Goal: Navigation & Orientation: Find specific page/section

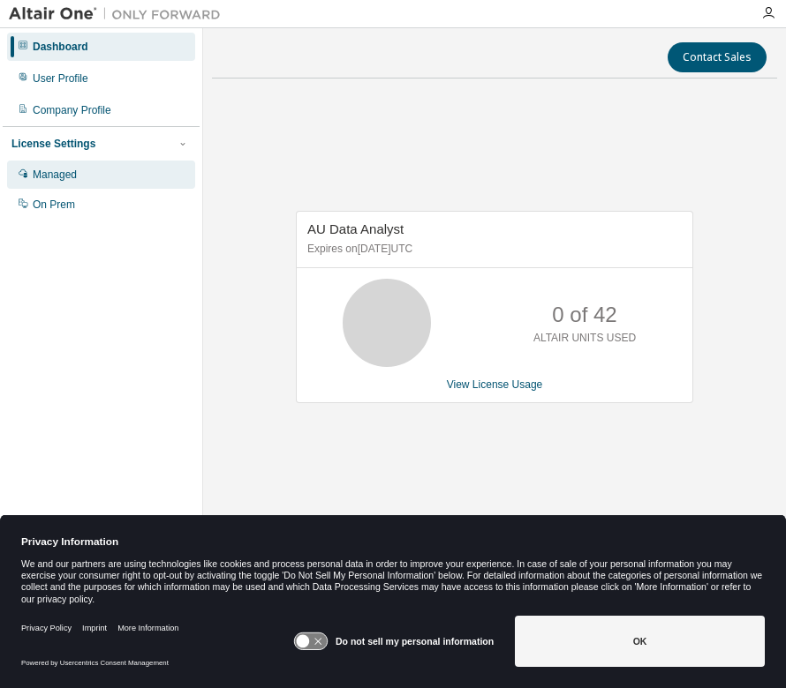
click at [54, 171] on div "Managed" at bounding box center [55, 175] width 44 height 14
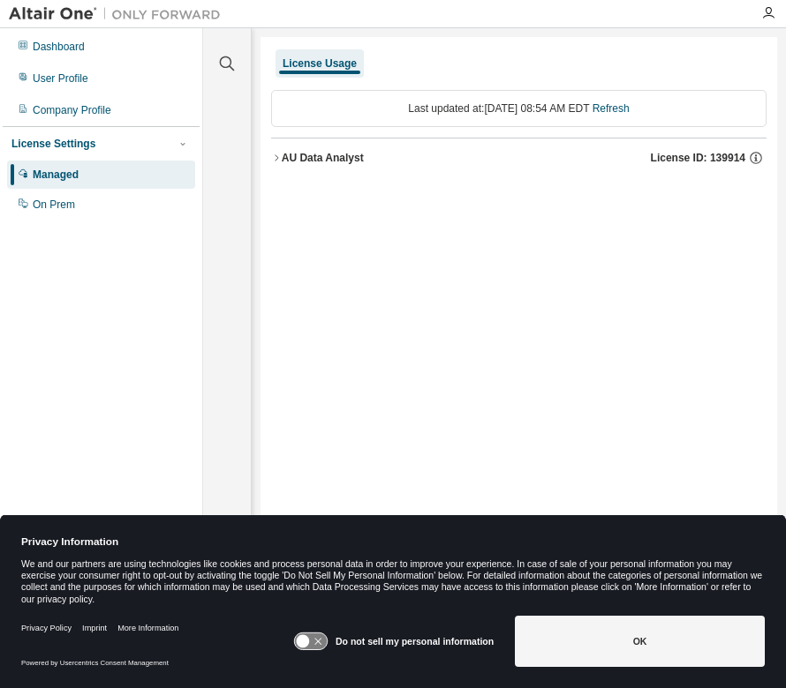
click at [314, 167] on button "AU Data Analyst License ID: 139914" at bounding box center [518, 158] width 495 height 39
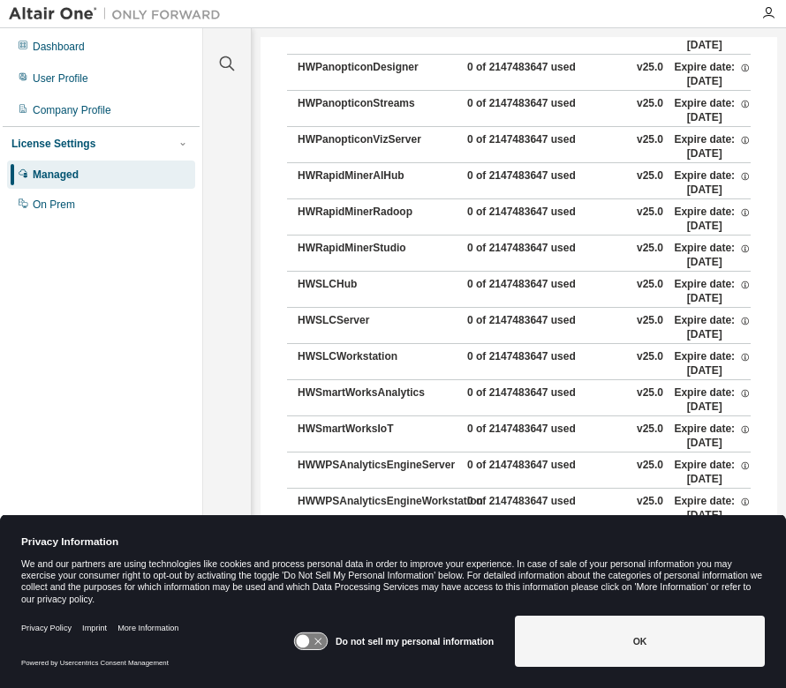
scroll to position [824, 0]
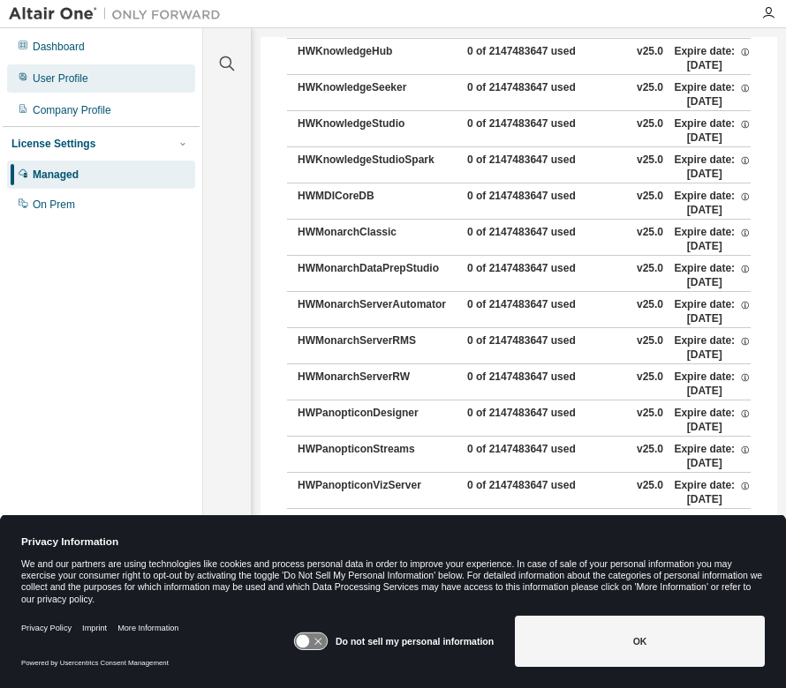
click at [59, 79] on div "User Profile" at bounding box center [61, 78] width 56 height 14
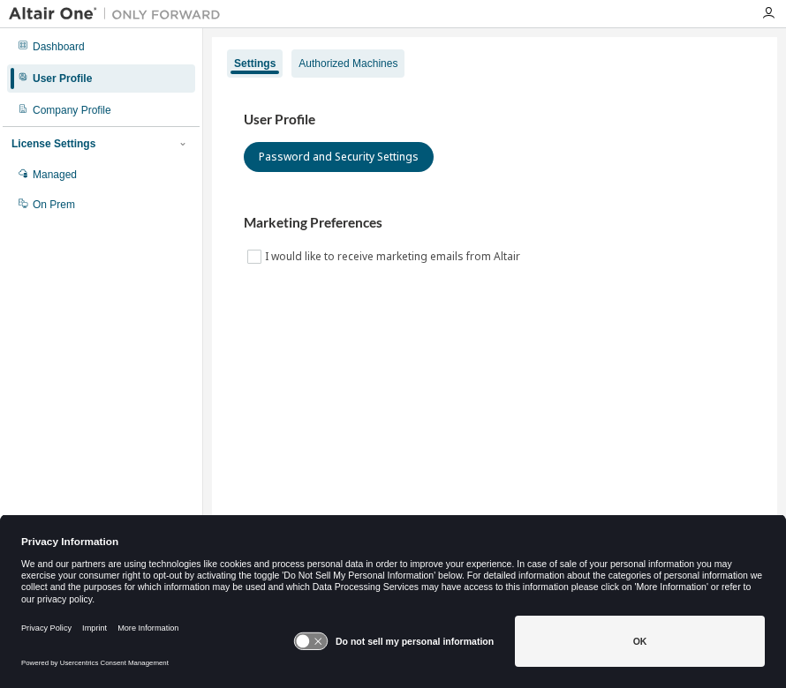
click at [308, 56] on div "Authorized Machines" at bounding box center [347, 63] width 113 height 28
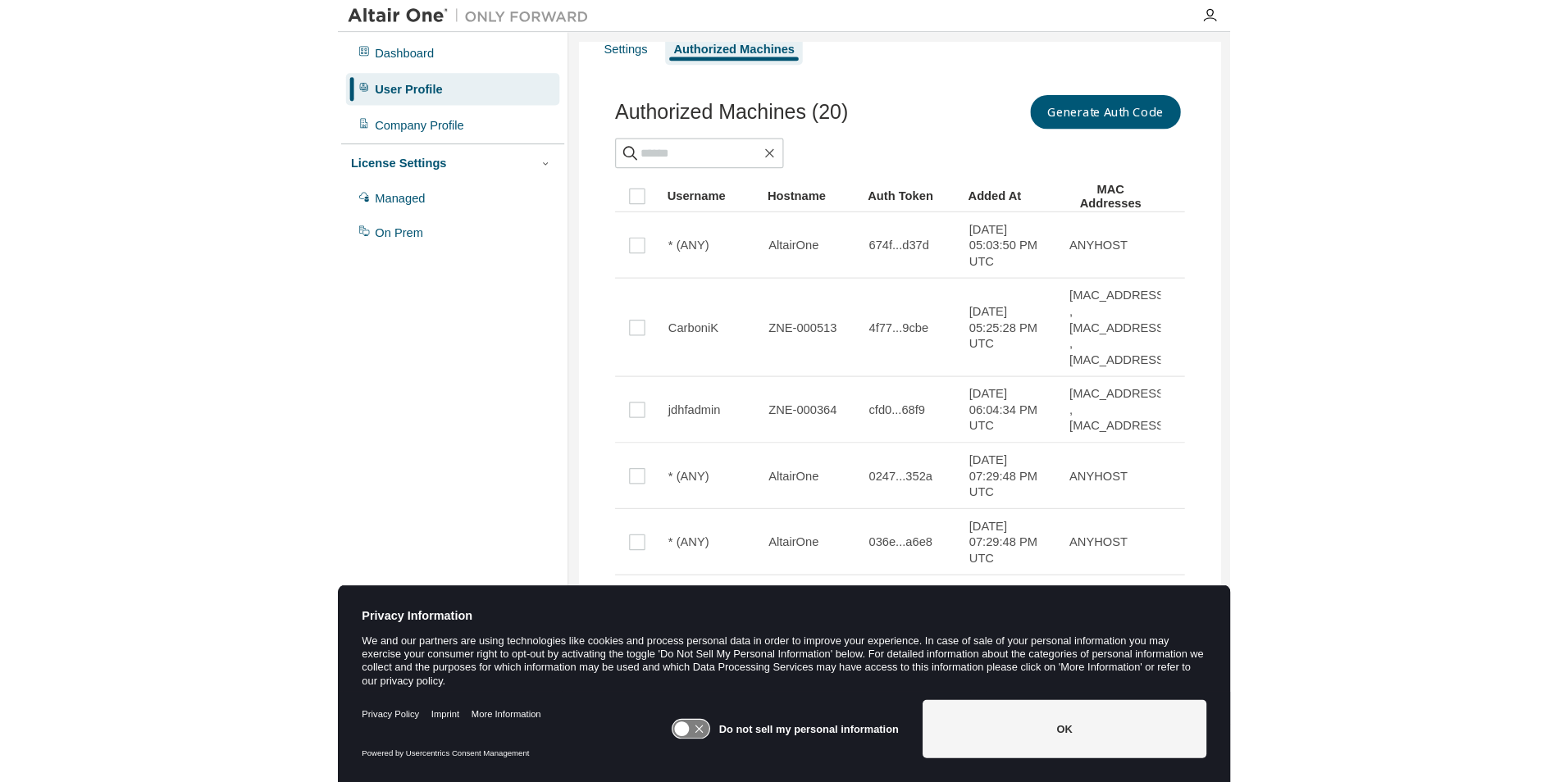
scroll to position [20, 0]
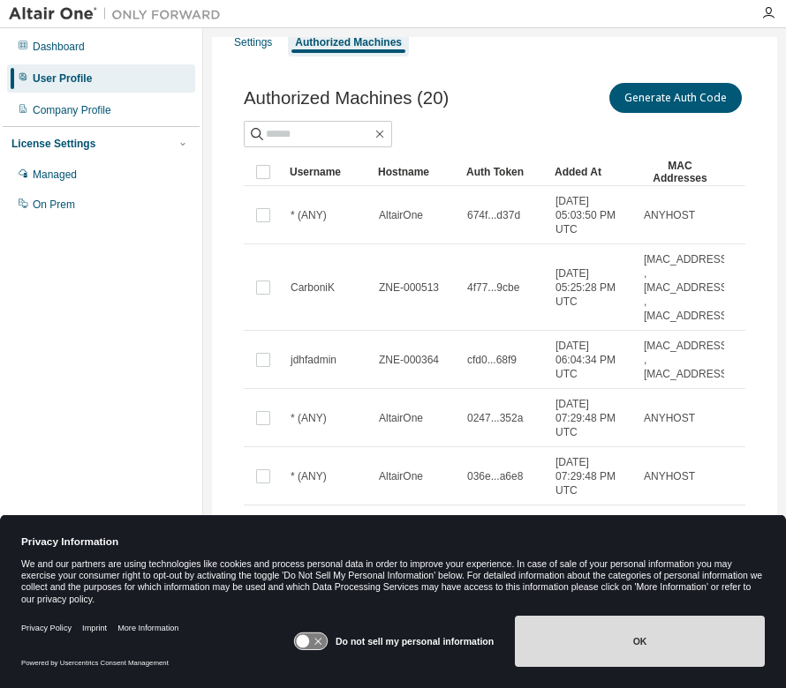
click at [605, 645] on button "OK" at bounding box center [640, 641] width 250 height 51
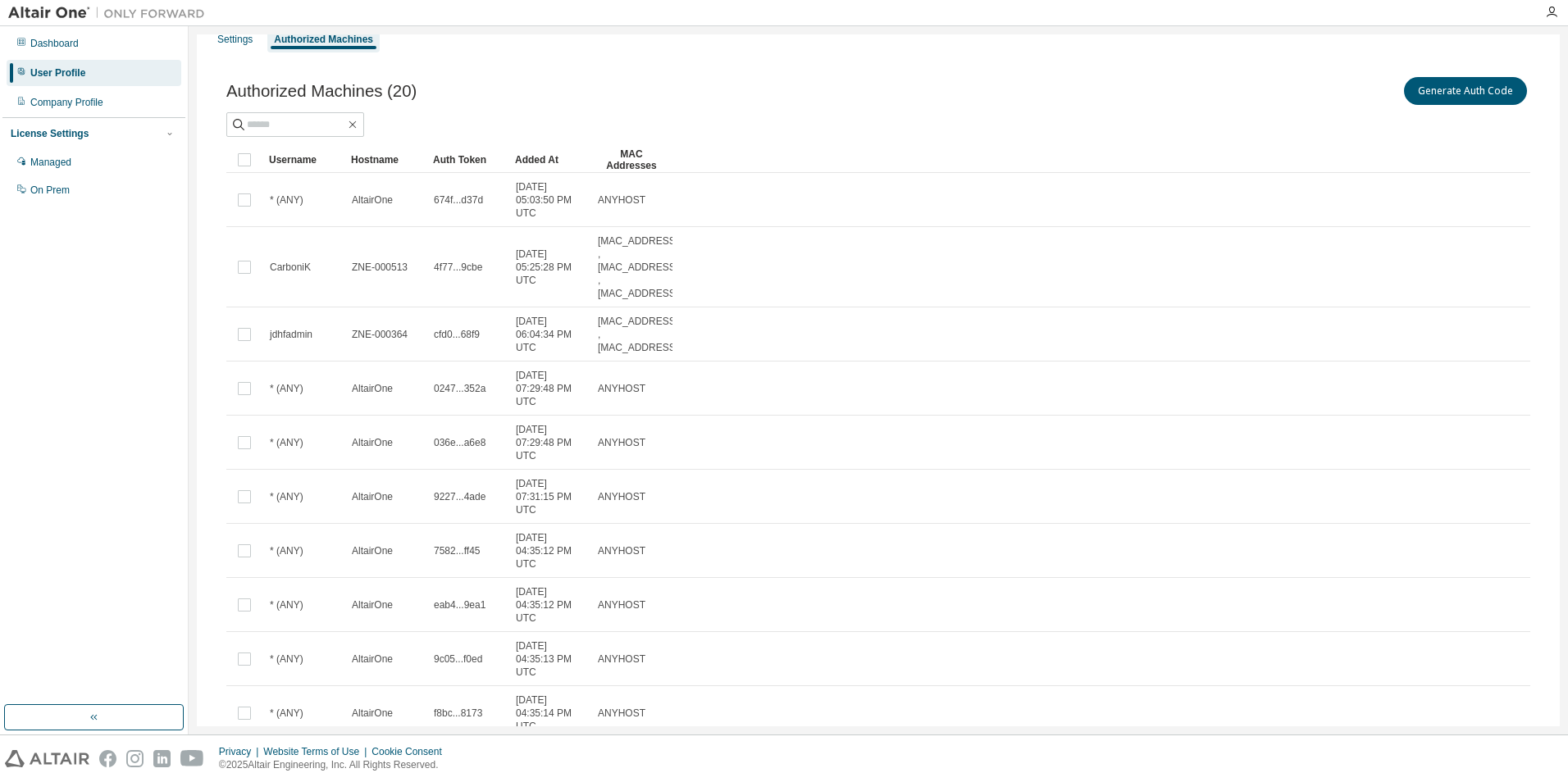
scroll to position [0, 0]
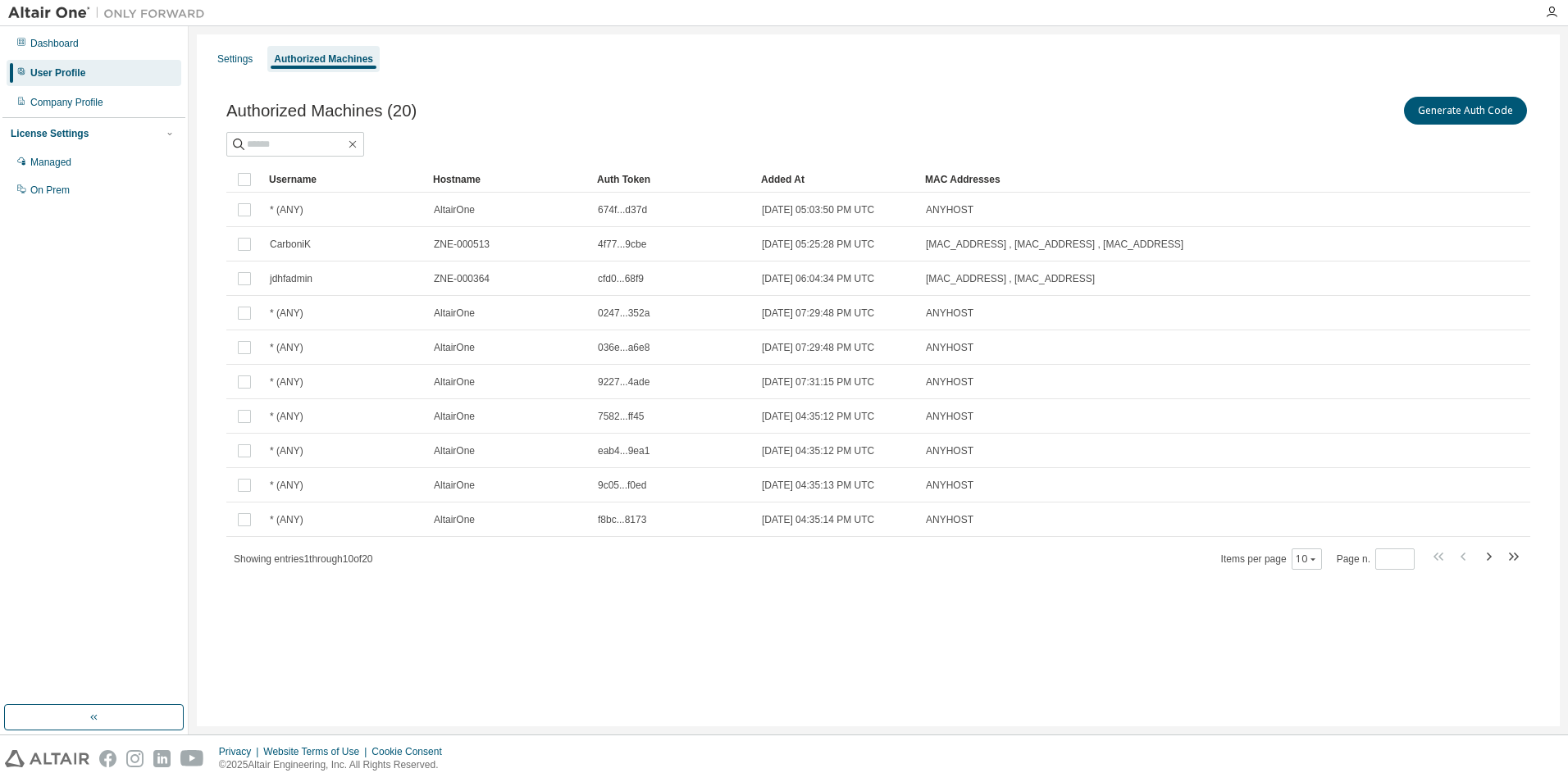
click at [80, 307] on div "Dashboard User Profile Company Profile License Settings Managed On Prem" at bounding box center [94, 366] width 183 height 674
click at [66, 36] on div "Dashboard" at bounding box center [94, 44] width 175 height 26
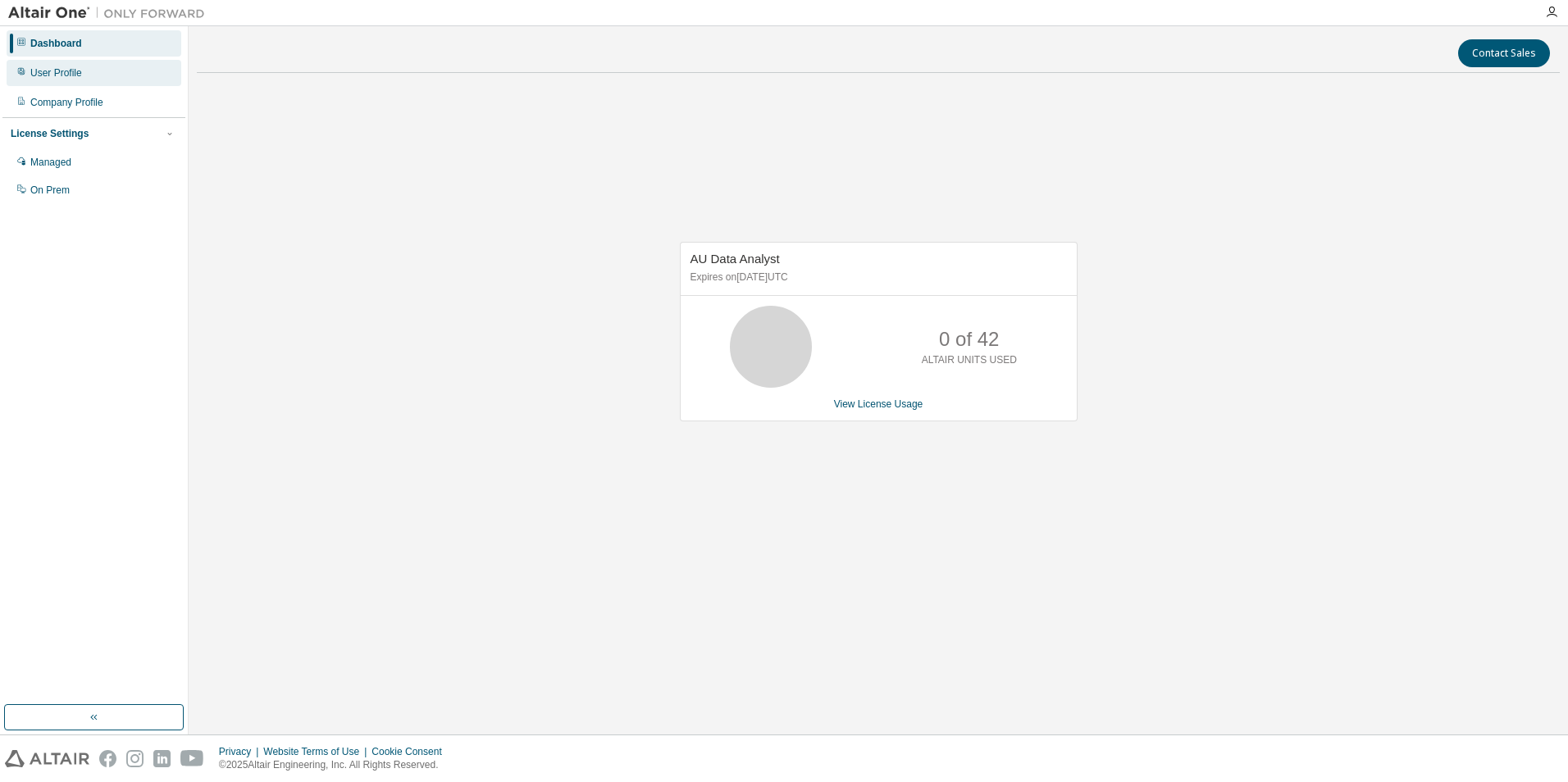
click at [95, 70] on div "User Profile" at bounding box center [94, 72] width 175 height 26
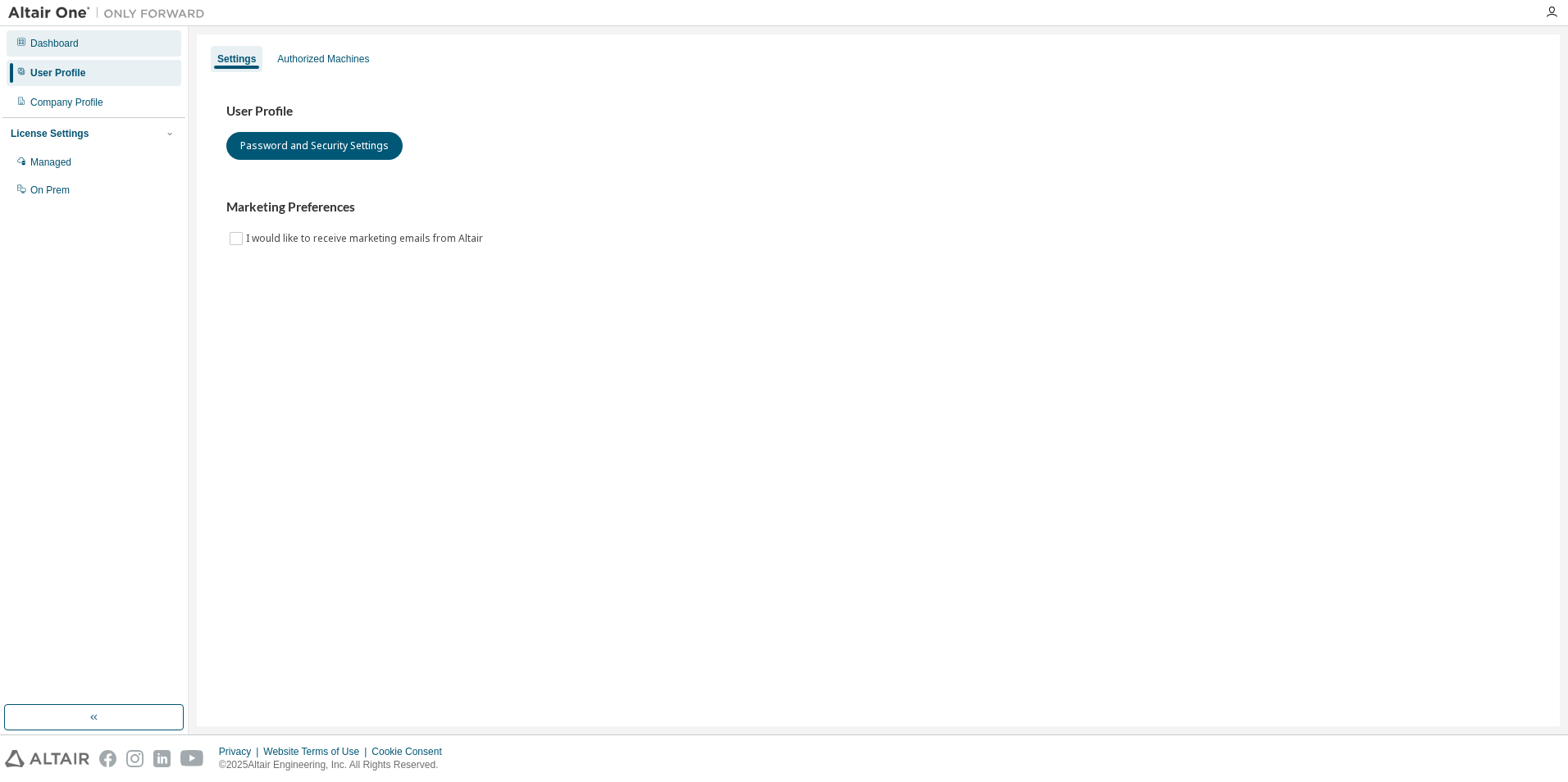
click at [53, 44] on div "Dashboard" at bounding box center [55, 44] width 48 height 13
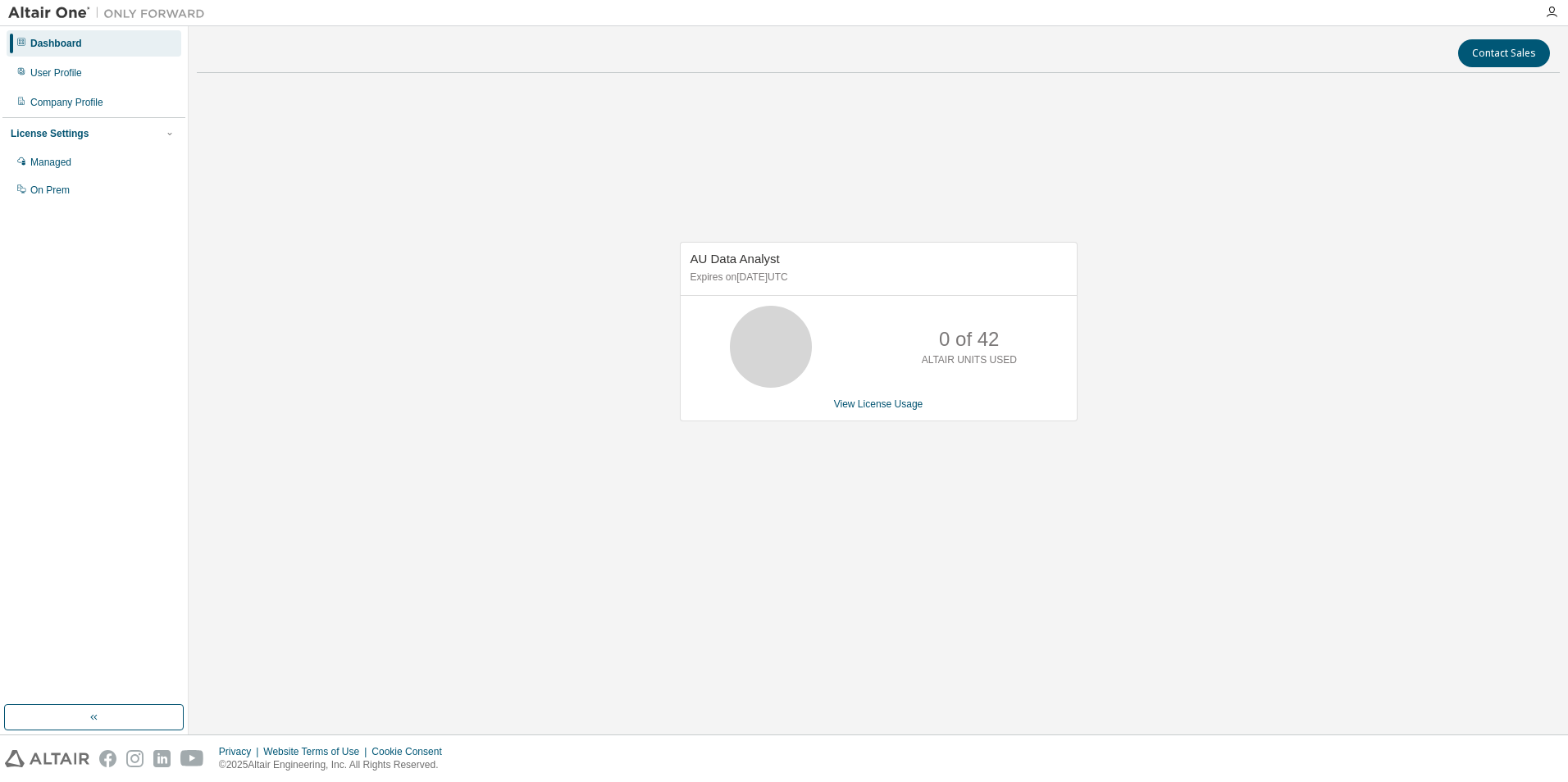
click at [55, 59] on div "Dashboard User Profile Company Profile License Settings Managed On Prem" at bounding box center [94, 117] width 183 height 176
click at [53, 78] on div "User Profile" at bounding box center [57, 72] width 52 height 13
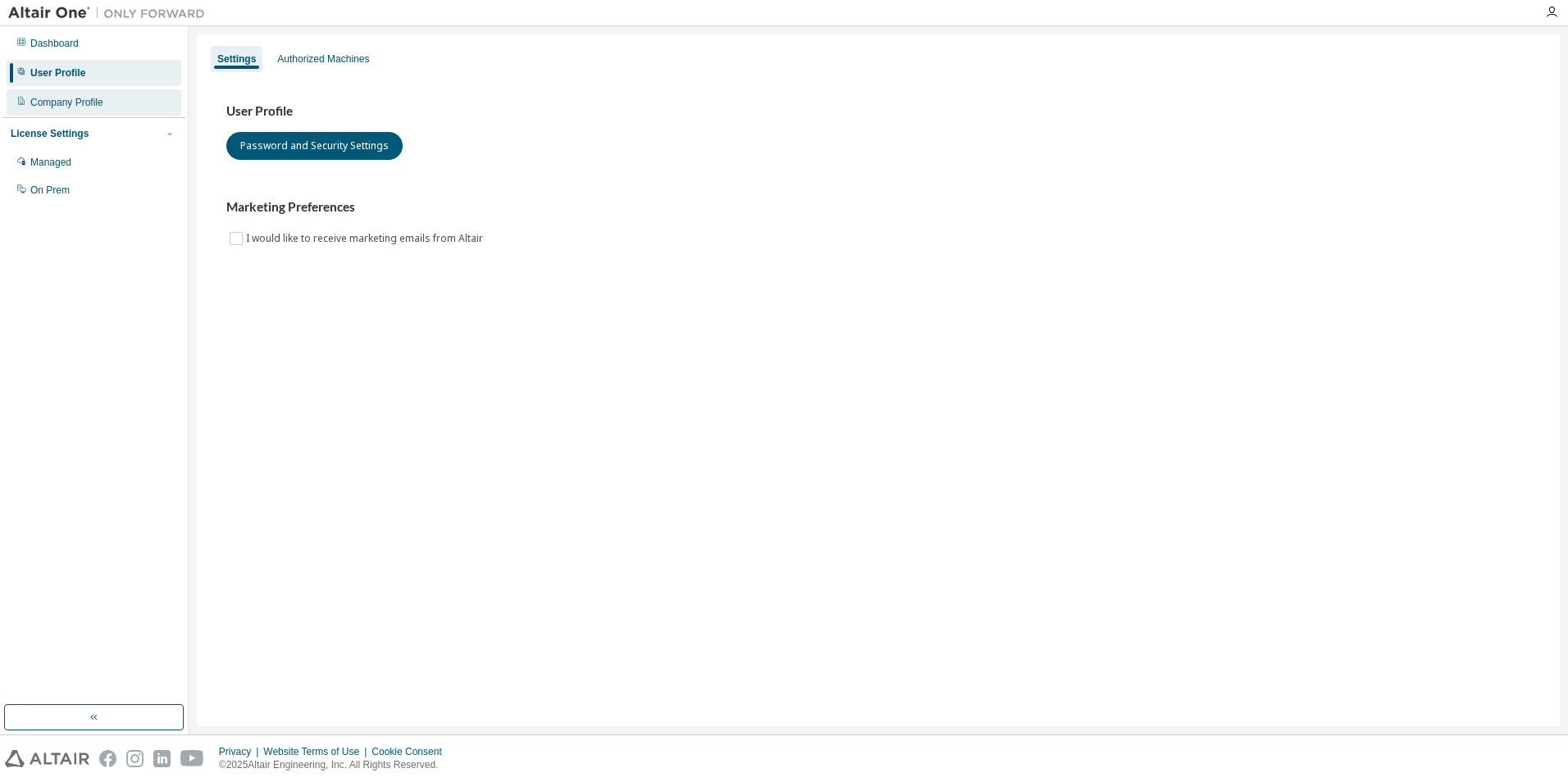
click at [57, 101] on div "Company Profile" at bounding box center [67, 102] width 73 height 13
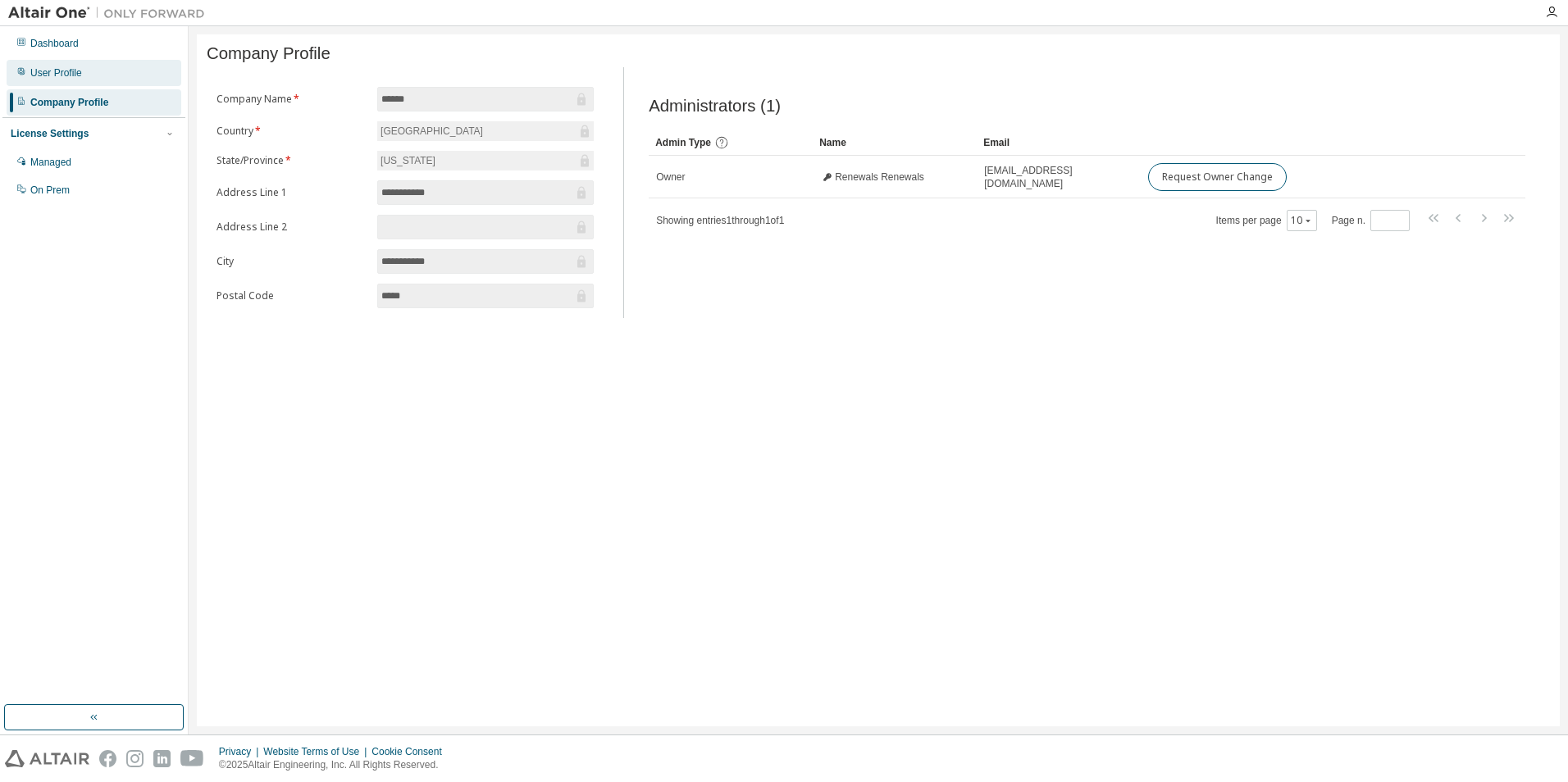
click at [71, 79] on div "User Profile" at bounding box center [57, 72] width 52 height 13
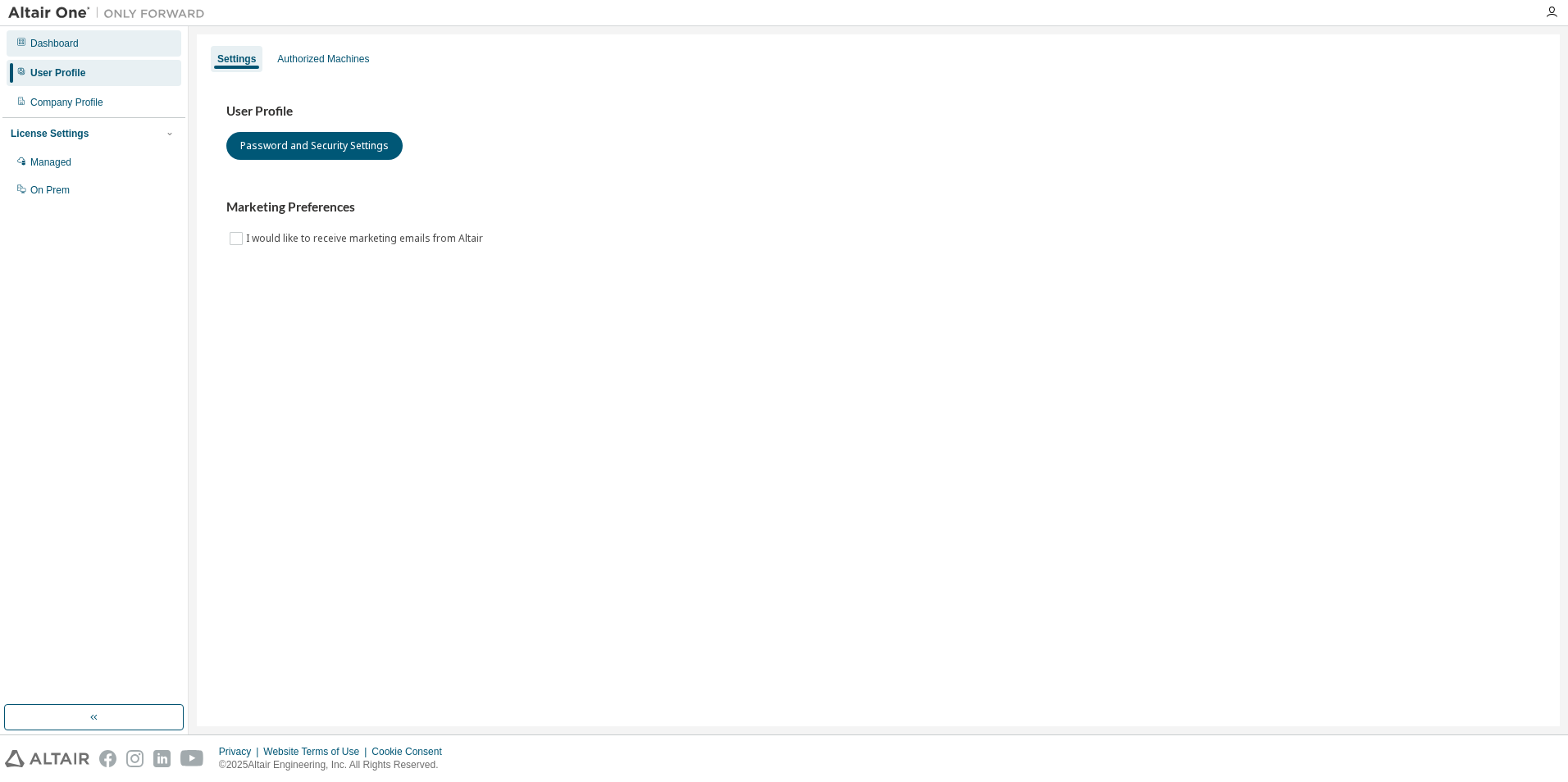
click at [67, 37] on div "Dashboard" at bounding box center [55, 44] width 48 height 13
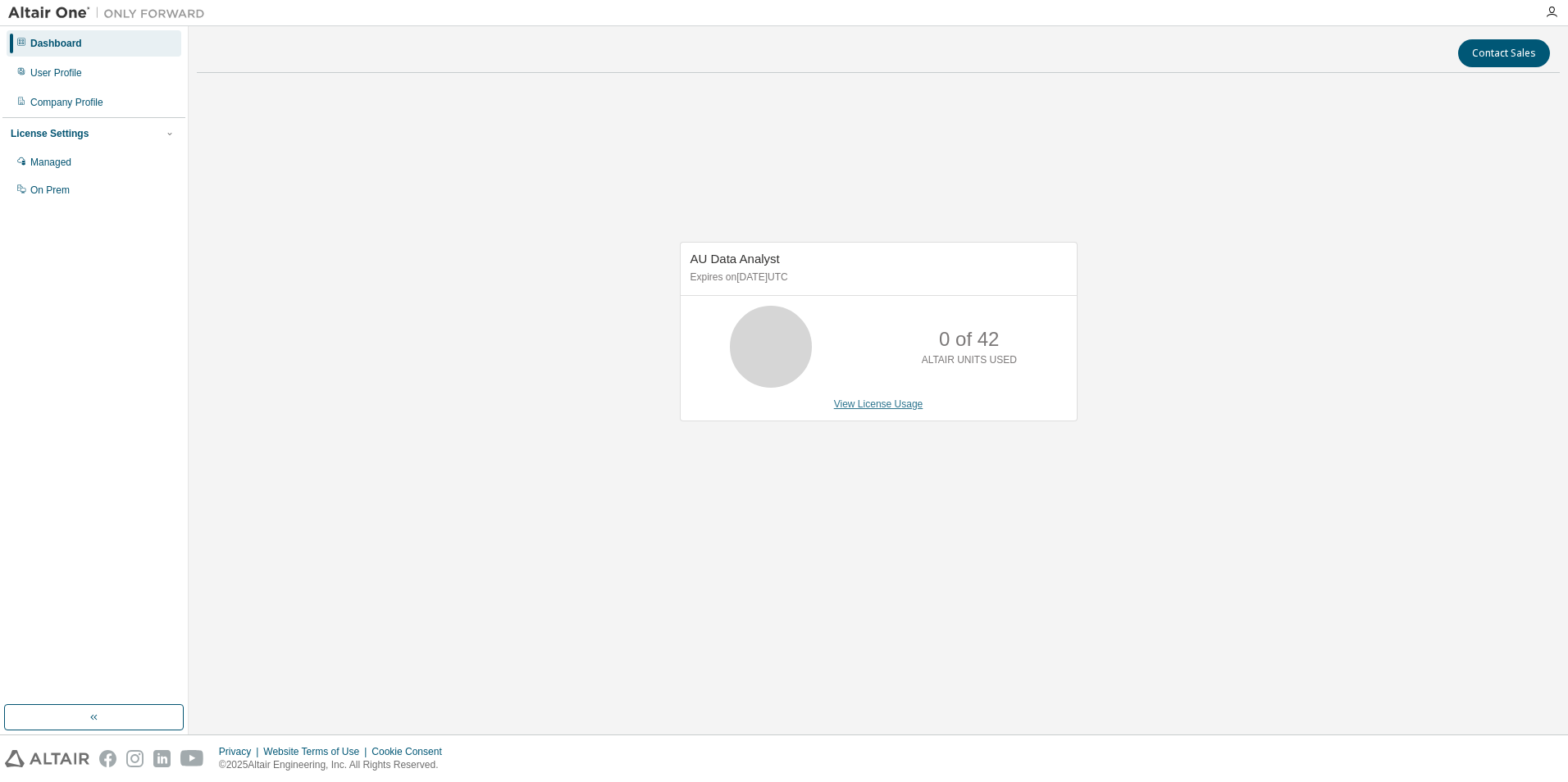
click at [729, 409] on link "View License Usage" at bounding box center [879, 404] width 89 height 11
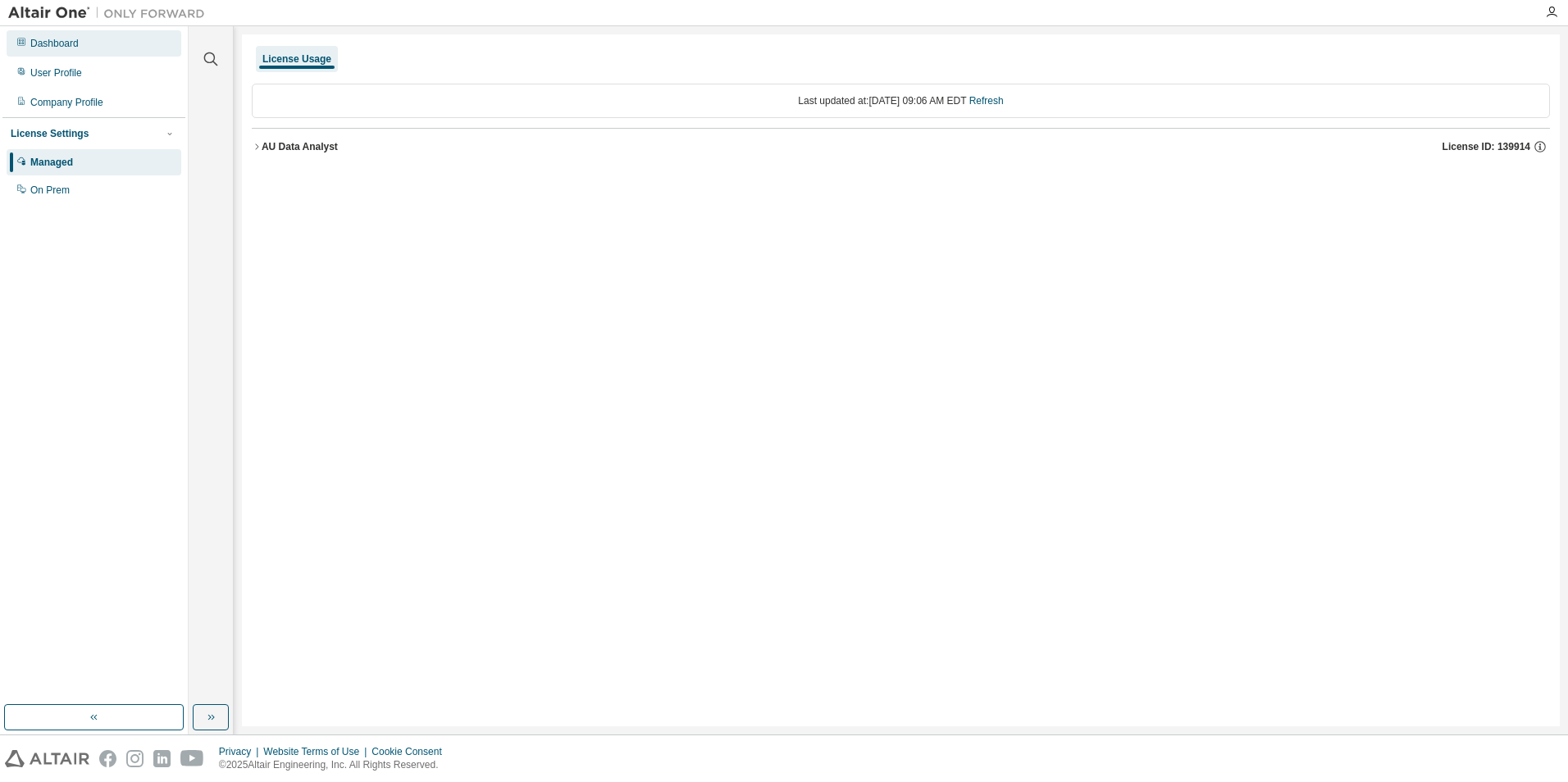
click at [72, 36] on div "Dashboard" at bounding box center [94, 44] width 175 height 26
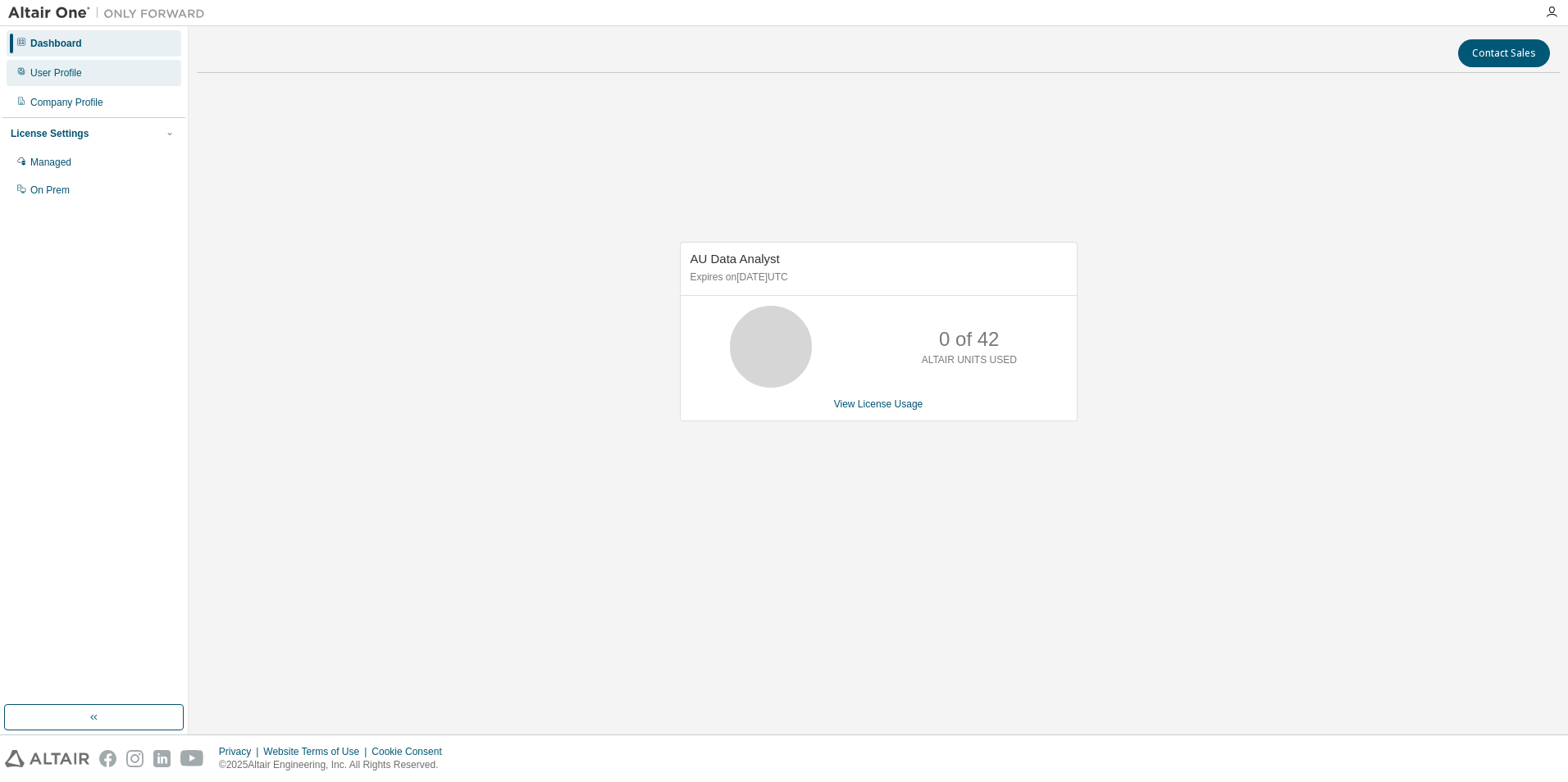
click at [72, 73] on div "User Profile" at bounding box center [57, 72] width 52 height 13
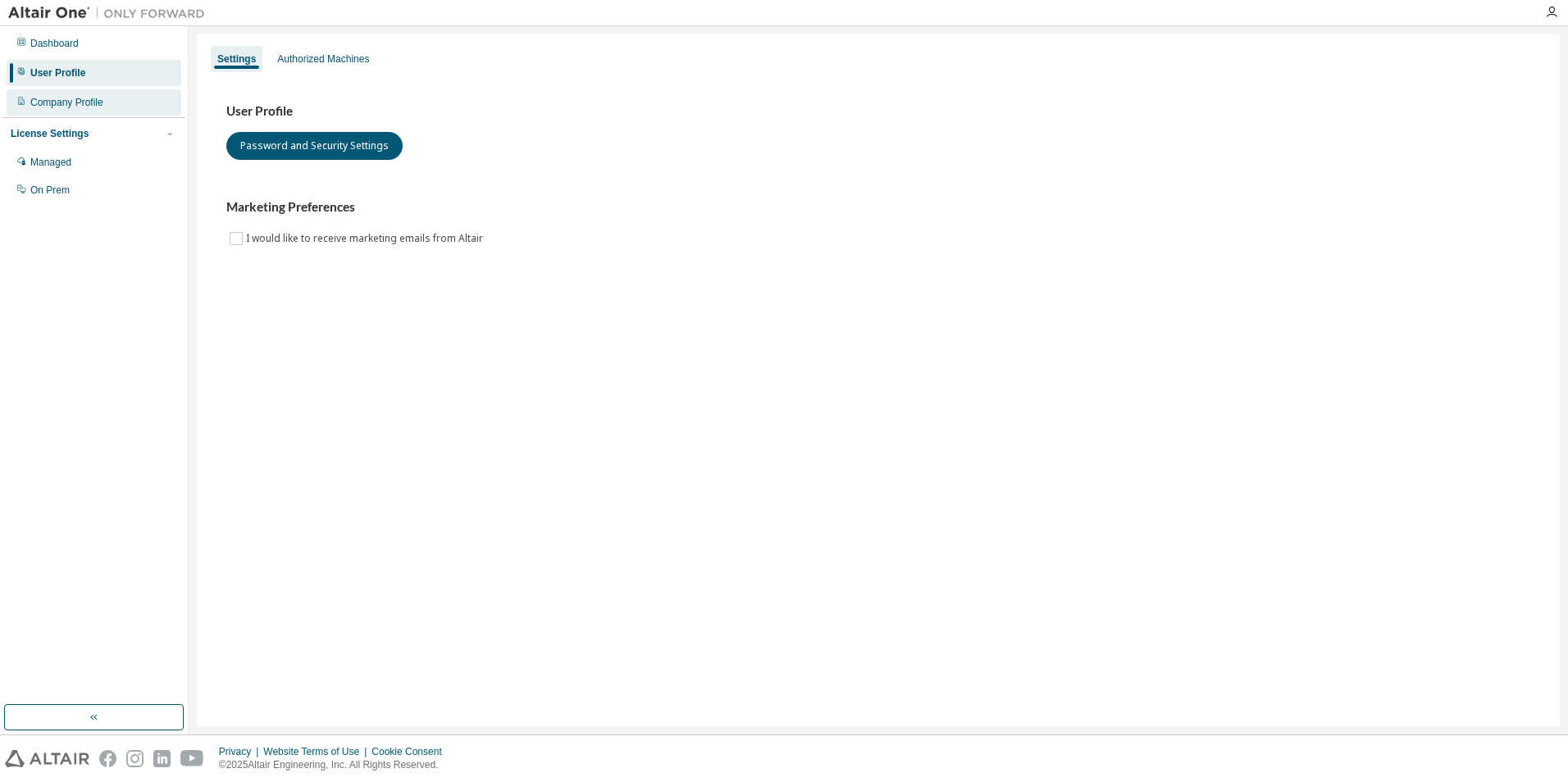
click at [76, 92] on div "Company Profile" at bounding box center [94, 102] width 175 height 26
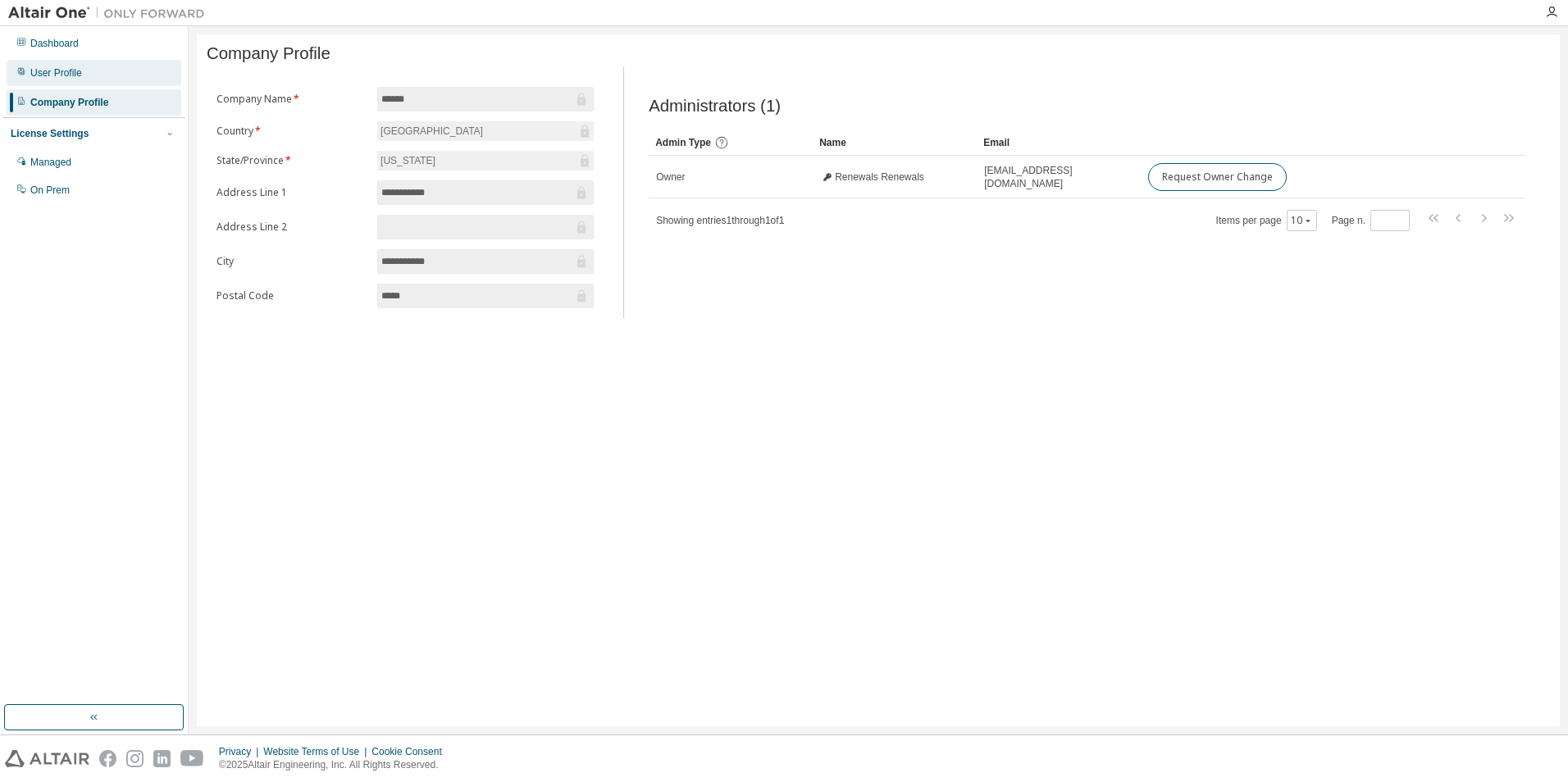
click at [72, 79] on div "User Profile" at bounding box center [57, 72] width 52 height 13
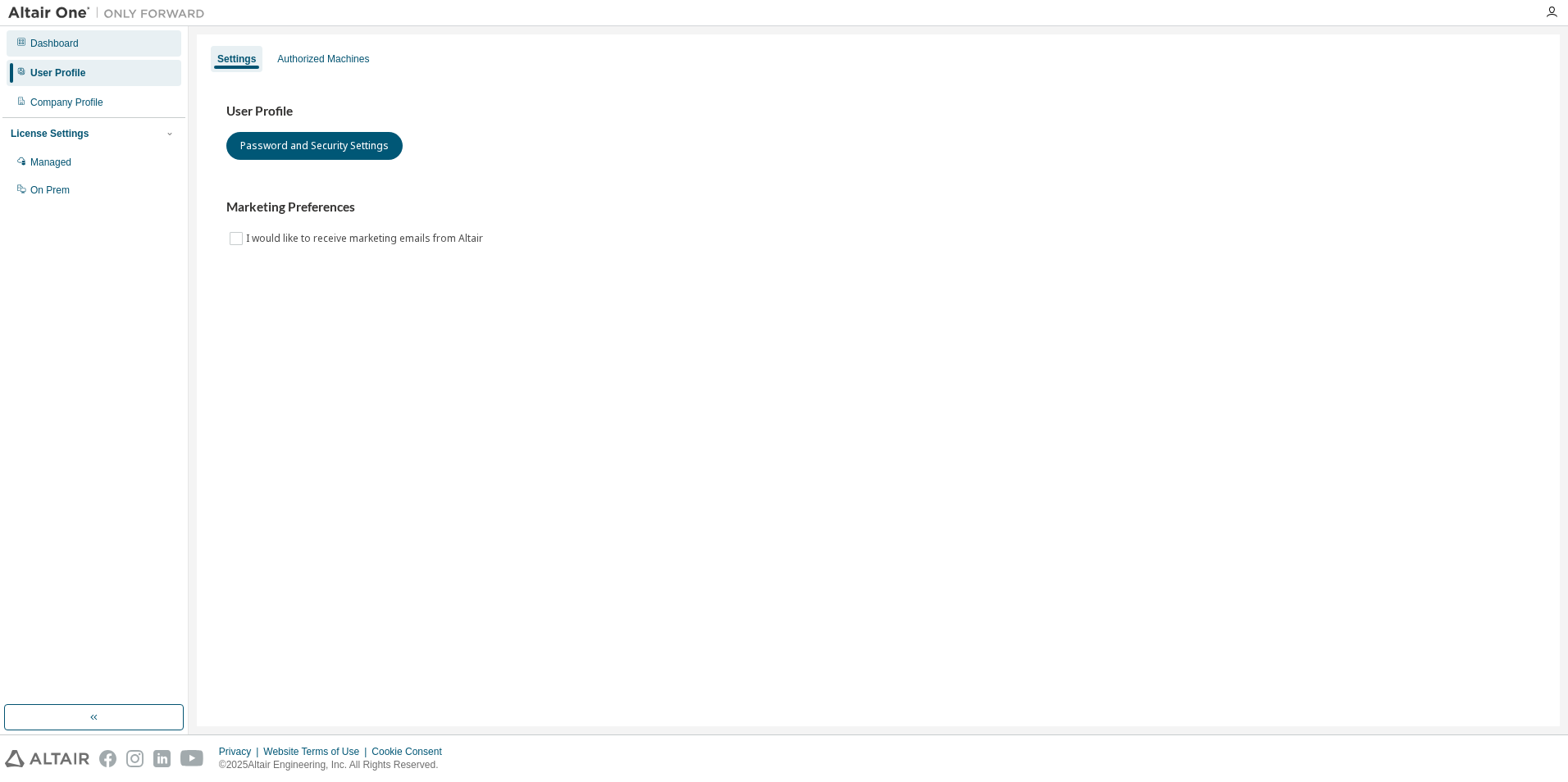
click at [93, 46] on div "Dashboard" at bounding box center [94, 44] width 175 height 26
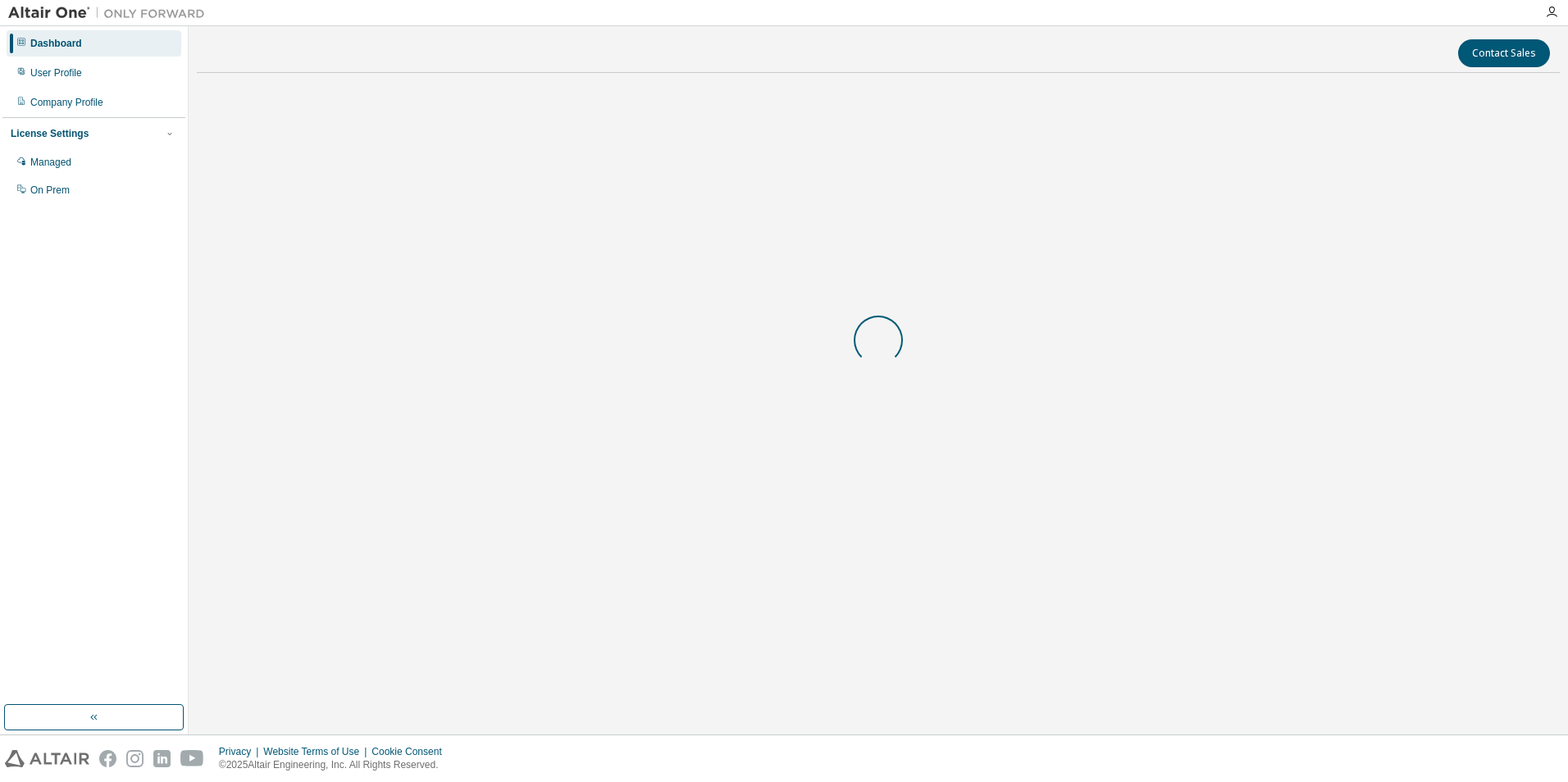
click at [93, 46] on div "Dashboard" at bounding box center [94, 44] width 175 height 26
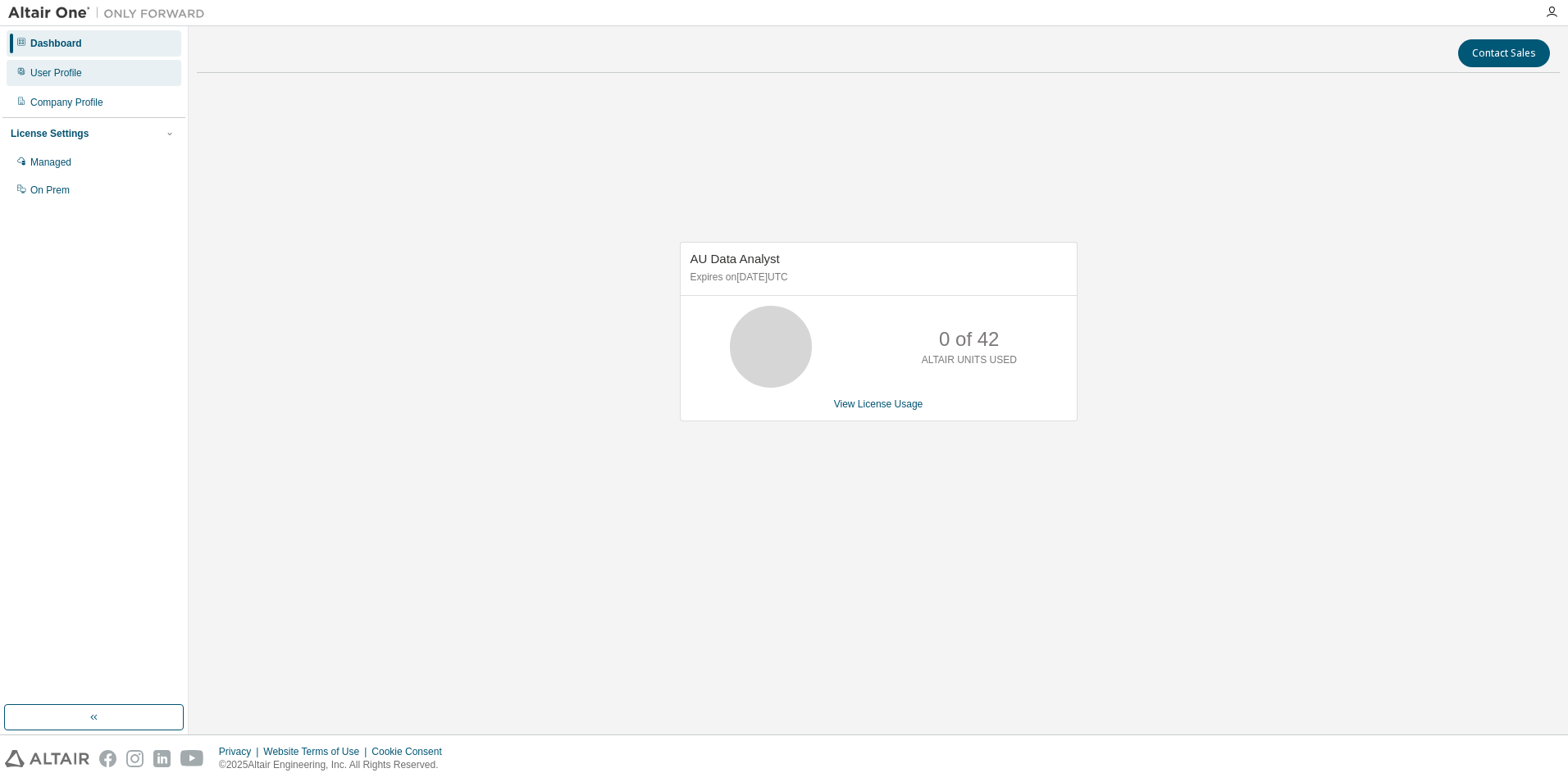
click at [62, 78] on div "User Profile" at bounding box center [57, 72] width 52 height 13
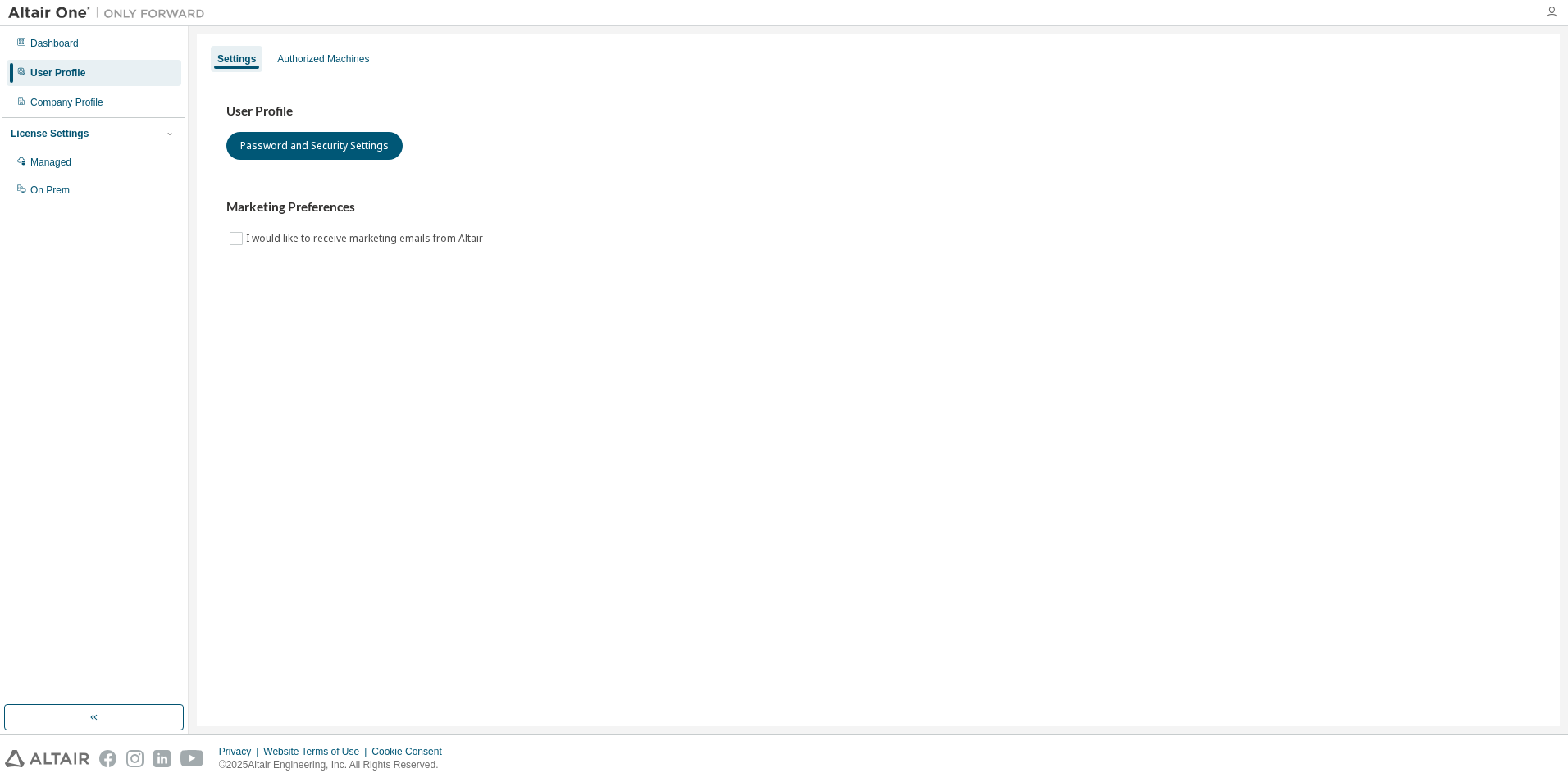
click at [729, 14] on icon "button" at bounding box center [1551, 12] width 13 height 13
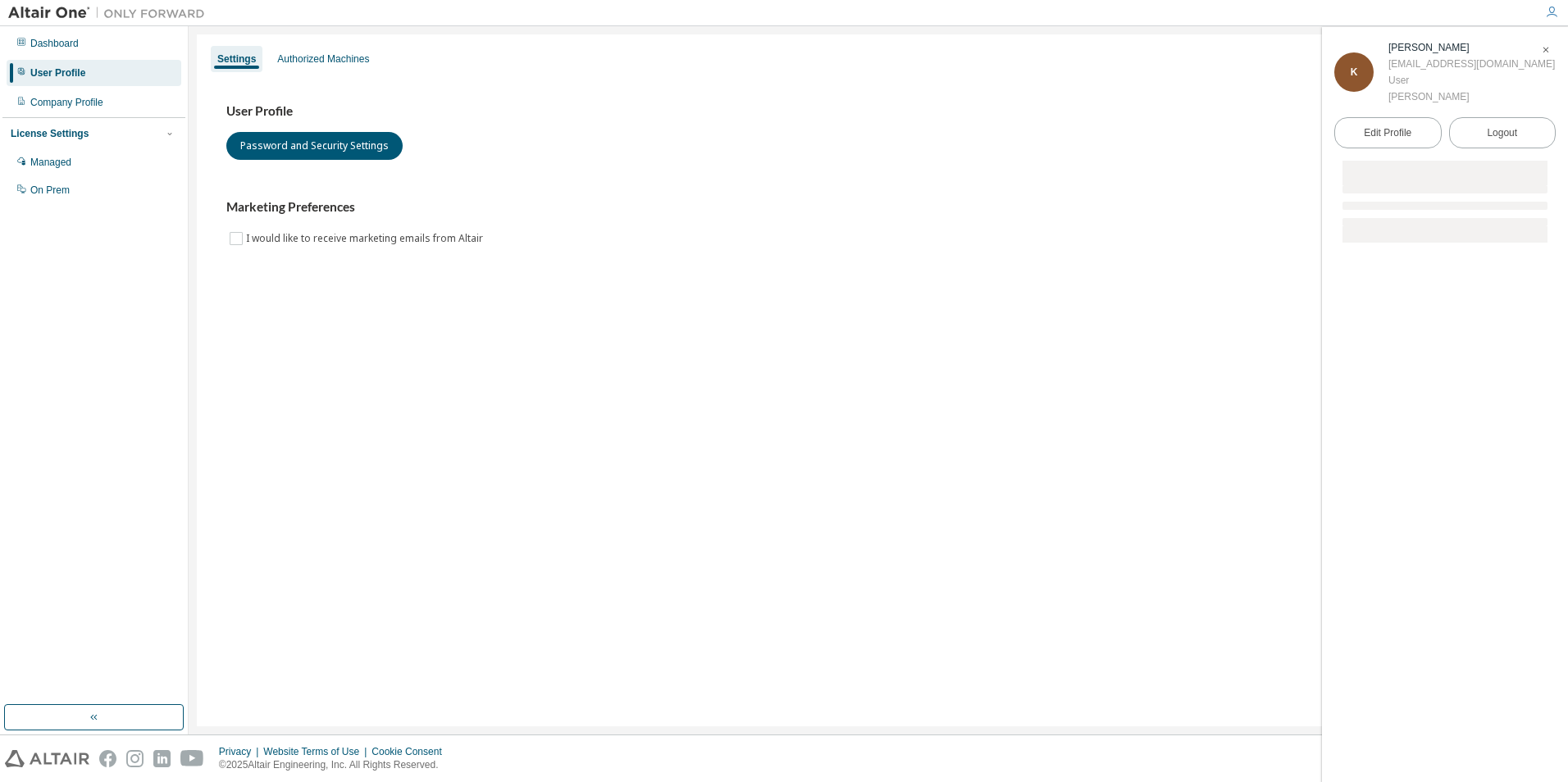
click at [729, 14] on icon "button" at bounding box center [1551, 12] width 13 height 13
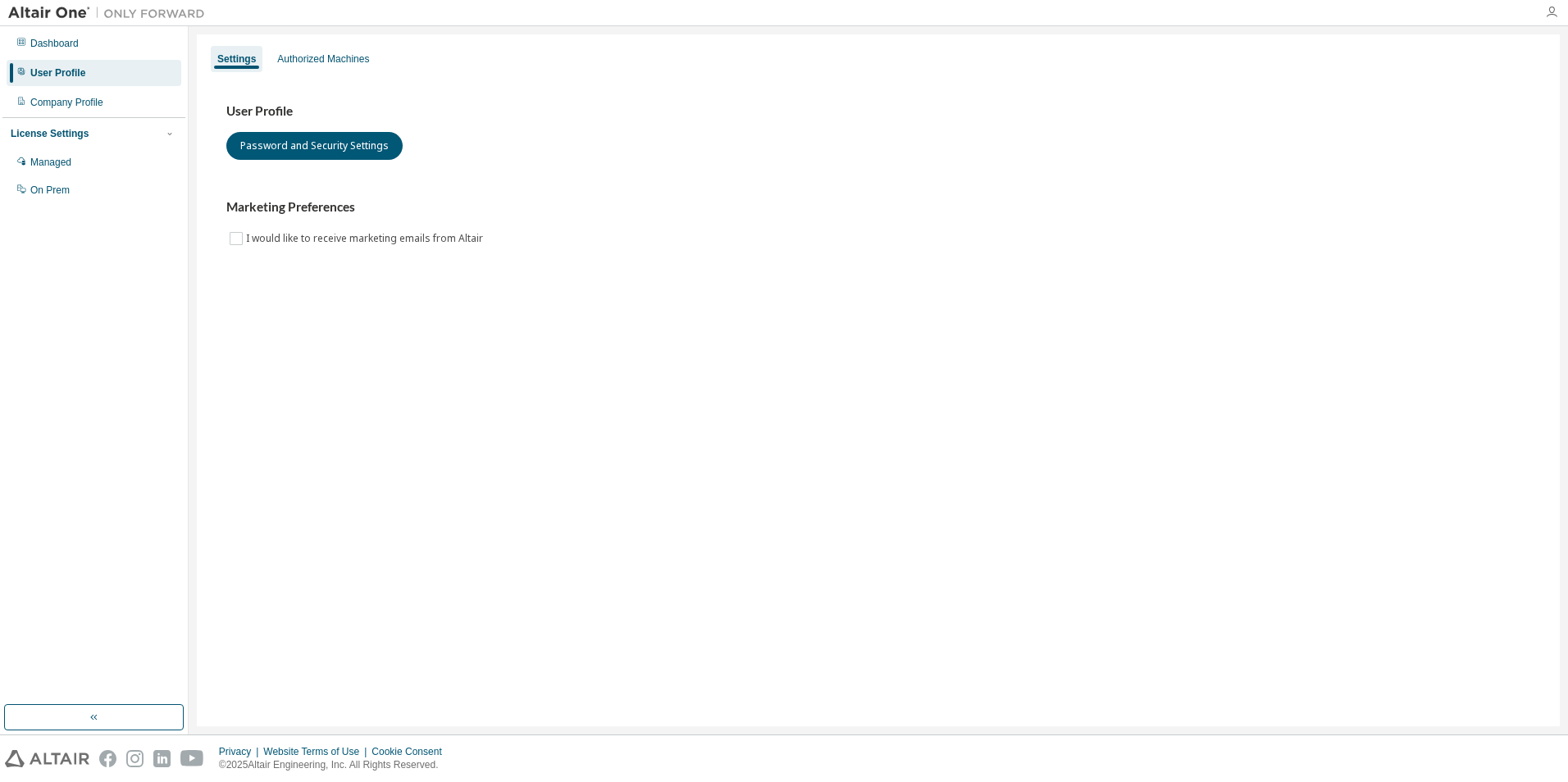
click at [729, 14] on icon "button" at bounding box center [1551, 12] width 13 height 13
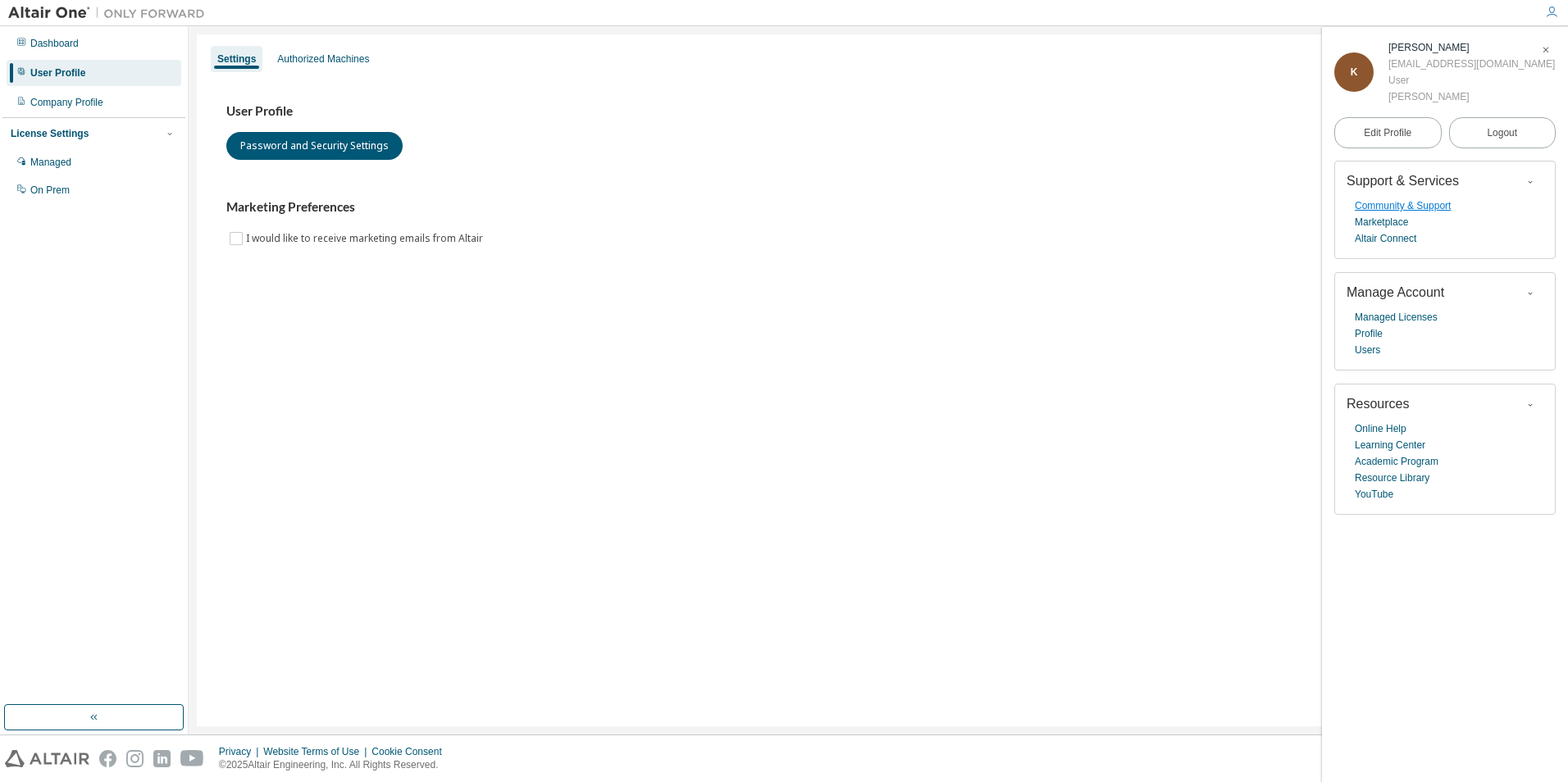
click at [729, 209] on link "Community & Support" at bounding box center [1402, 206] width 96 height 17
click at [729, 224] on link "Marketplace" at bounding box center [1380, 222] width 53 height 17
